Goal: Find specific page/section: Find specific page/section

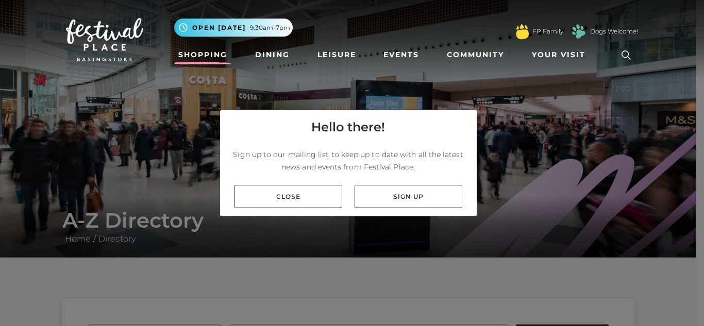
click at [200, 60] on link "Shopping" at bounding box center [202, 54] width 57 height 19
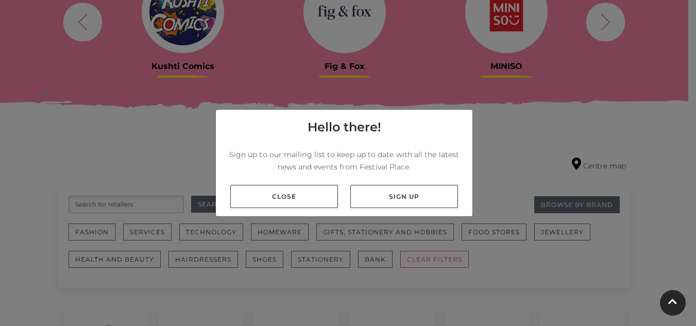
scroll to position [565, 0]
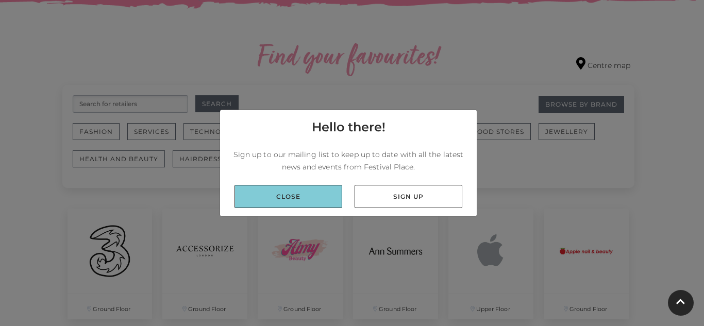
click at [288, 204] on link "Close" at bounding box center [288, 196] width 108 height 23
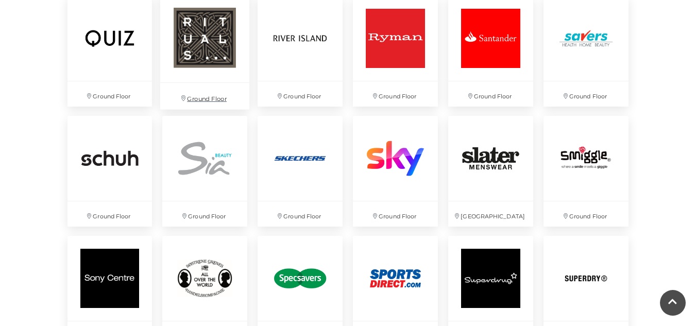
scroll to position [2217, 0]
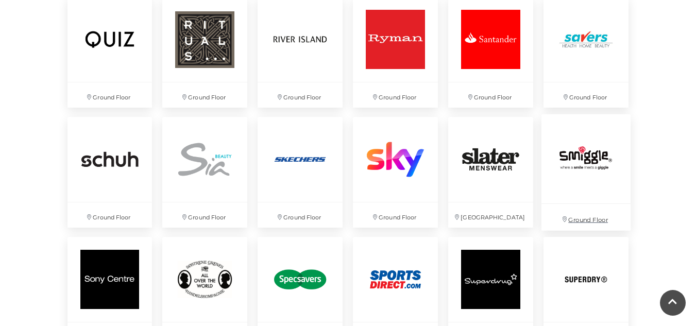
click at [589, 144] on img at bounding box center [586, 158] width 89 height 89
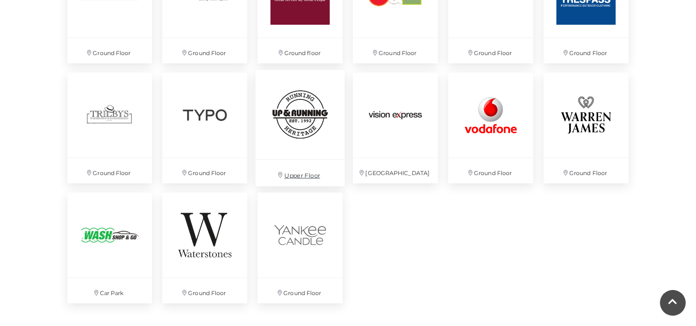
scroll to position [2742, 0]
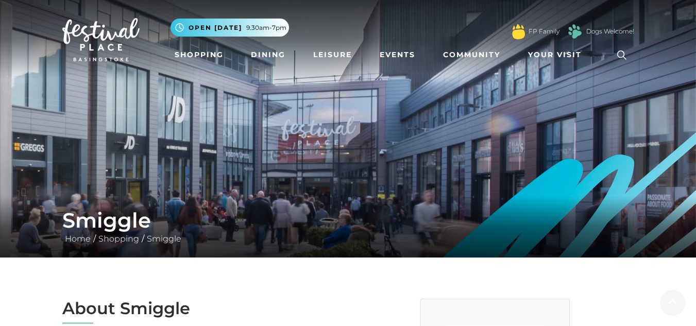
scroll to position [269, 0]
